Goal: Transaction & Acquisition: Register for event/course

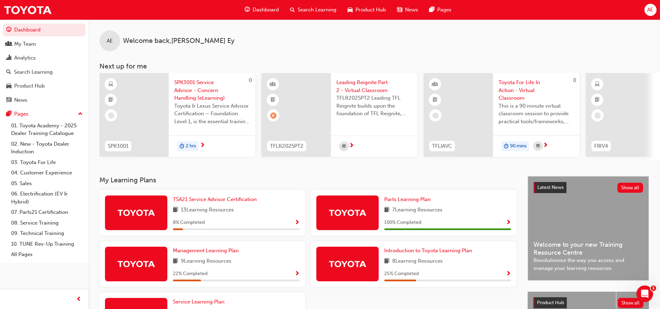
click at [296, 10] on div "Search Learning" at bounding box center [312, 10] width 57 height 14
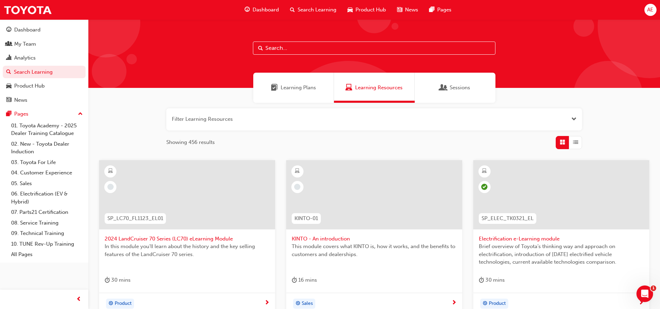
click at [281, 55] on div at bounding box center [373, 53] width 571 height 69
click at [281, 48] on input "text" at bounding box center [374, 48] width 242 height 13
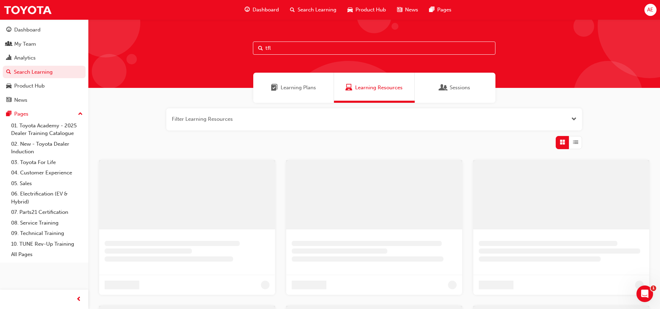
type input "tfl"
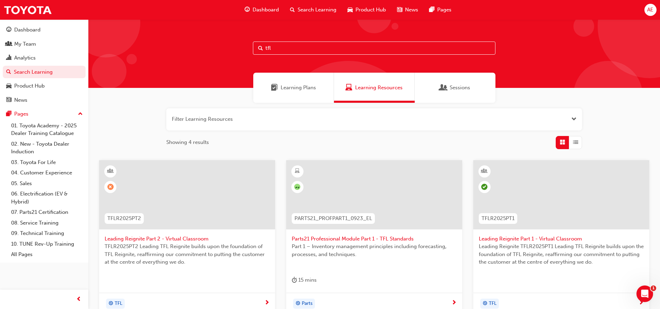
click at [180, 240] on span "Leading Reignite Part 2 - Virtual Classroom" at bounding box center [187, 239] width 165 height 8
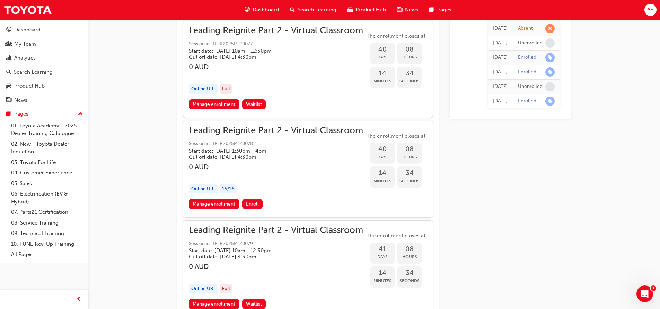
scroll to position [3911, 0]
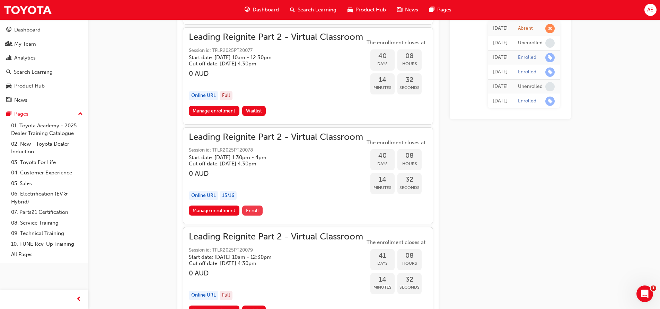
click at [248, 206] on button "Enroll" at bounding box center [252, 211] width 21 height 10
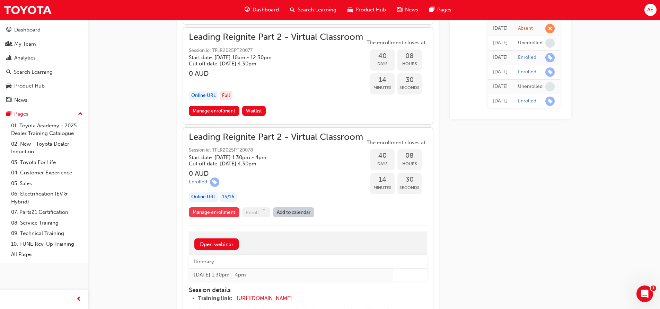
click at [224, 213] on link "Manage enrollment" at bounding box center [214, 212] width 51 height 10
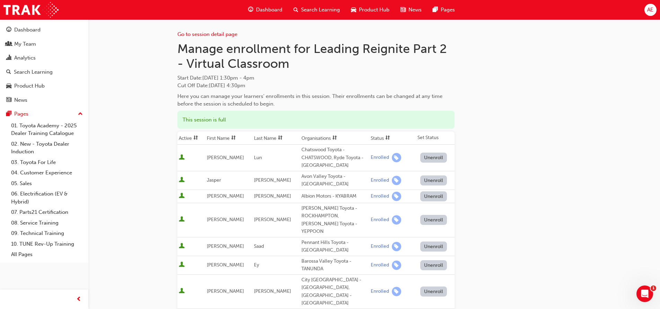
click at [650, 9] on span "AE" at bounding box center [650, 10] width 6 height 8
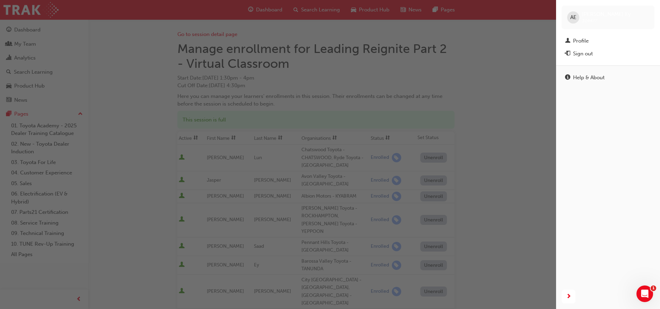
click at [492, 58] on div "button" at bounding box center [278, 154] width 556 height 309
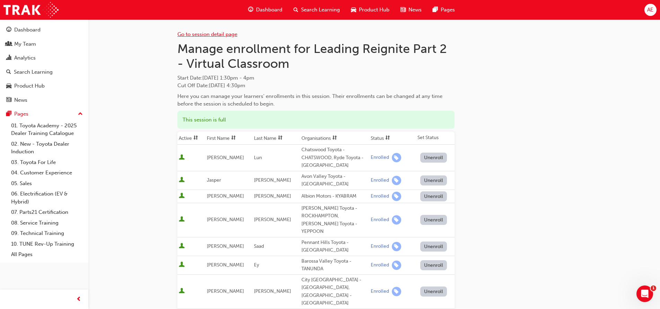
click at [200, 35] on link "Go to session detail page" at bounding box center [207, 34] width 60 height 6
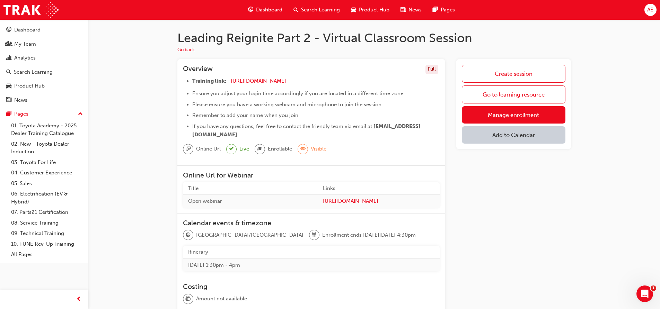
click at [261, 9] on span "Dashboard" at bounding box center [269, 10] width 26 height 8
